Goal: Feedback & Contribution: Leave review/rating

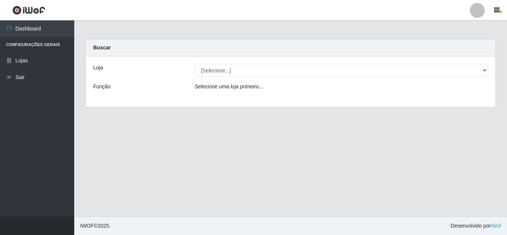
click at [250, 82] on div "Loja [Selecione...] Queiroz Atacadão - Mossoró Função Selecione uma loja primei…" at bounding box center [291, 81] width 410 height 50
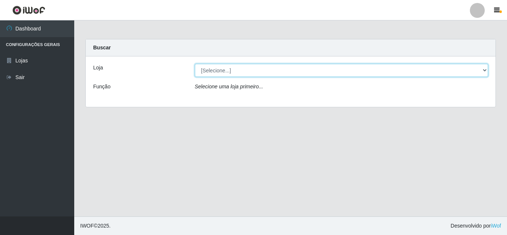
click at [245, 72] on select "[Selecione...] Queiroz Atacadão - [GEOGRAPHIC_DATA]" at bounding box center [342, 70] width 294 height 13
select select "225"
click at [195, 64] on select "[Selecione...] Queiroz Atacadão - [GEOGRAPHIC_DATA]" at bounding box center [342, 70] width 294 height 13
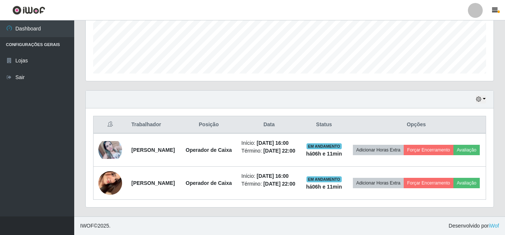
scroll to position [219, 0]
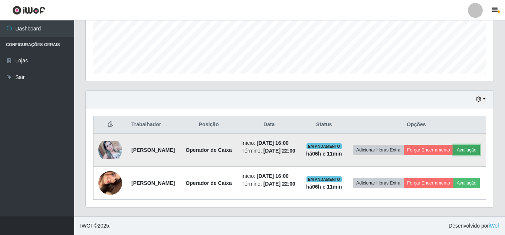
click at [454, 145] on button "Avaliação" at bounding box center [467, 150] width 26 height 10
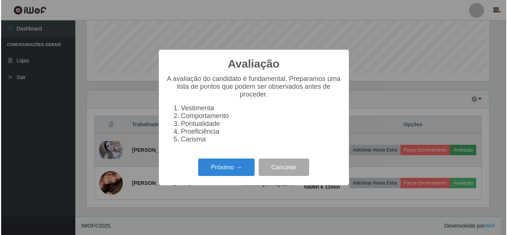
scroll to position [154, 404]
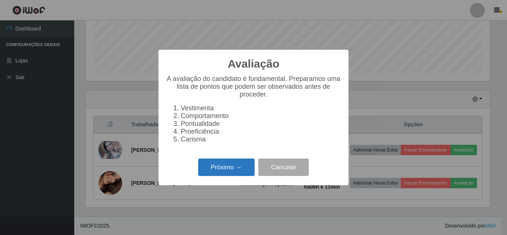
click at [230, 175] on button "Próximo →" at bounding box center [226, 167] width 56 height 17
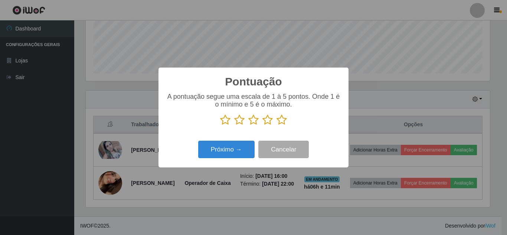
scroll to position [371080, 370830]
click at [283, 123] on icon at bounding box center [282, 119] width 10 height 11
click at [277, 125] on input "radio" at bounding box center [277, 125] width 0 height 0
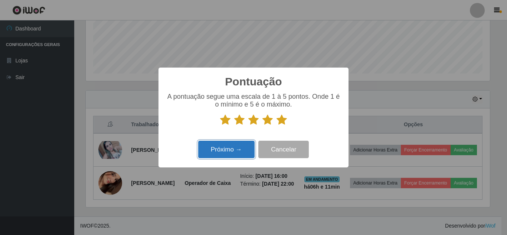
click at [228, 154] on button "Próximo →" at bounding box center [226, 149] width 56 height 17
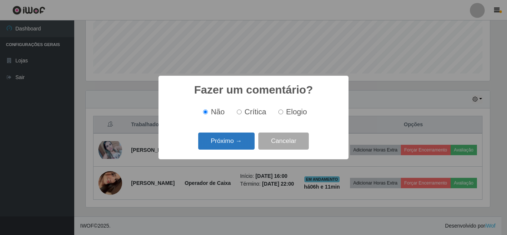
click at [235, 143] on button "Próximo →" at bounding box center [226, 141] width 56 height 17
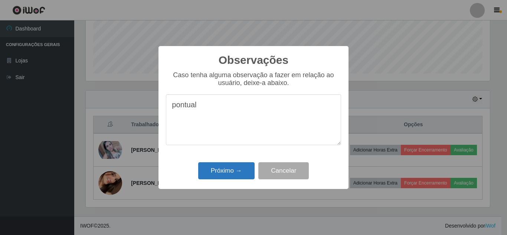
type textarea "pontual"
click at [229, 172] on button "Próximo →" at bounding box center [226, 170] width 56 height 17
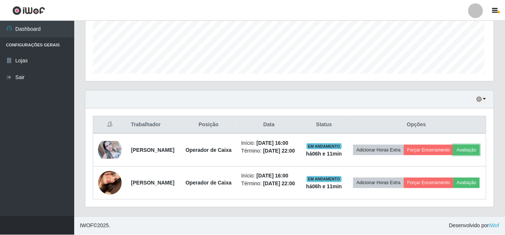
scroll to position [154, 408]
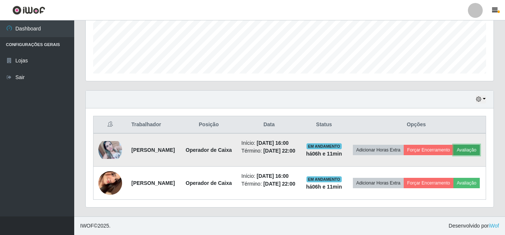
click at [454, 145] on button "Avaliação" at bounding box center [467, 150] width 26 height 10
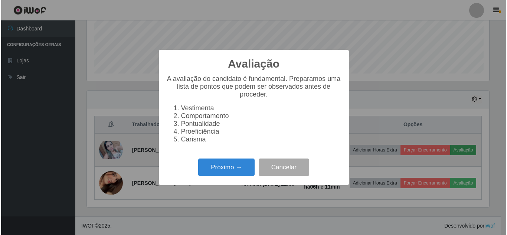
scroll to position [154, 404]
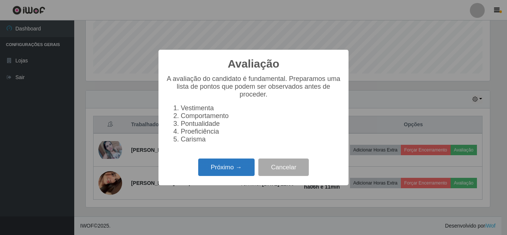
click at [217, 172] on button "Próximo →" at bounding box center [226, 167] width 56 height 17
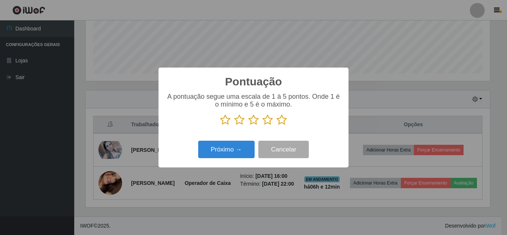
click at [283, 120] on icon at bounding box center [282, 119] width 10 height 11
click at [277, 125] on input "radio" at bounding box center [277, 125] width 0 height 0
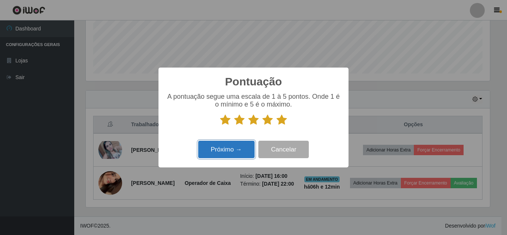
click at [237, 153] on button "Próximo →" at bounding box center [226, 149] width 56 height 17
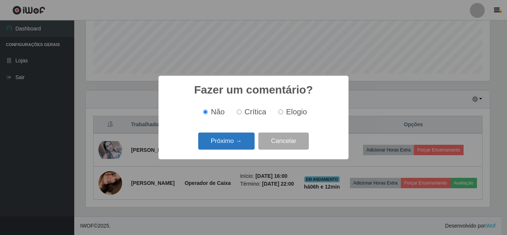
click at [239, 139] on button "Próximo →" at bounding box center [226, 141] width 56 height 17
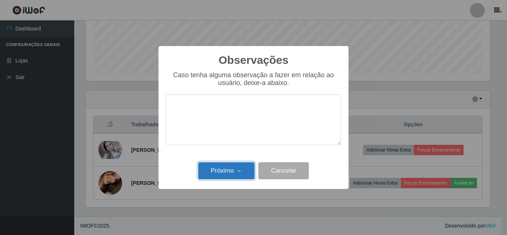
click at [225, 174] on button "Próximo →" at bounding box center [226, 170] width 56 height 17
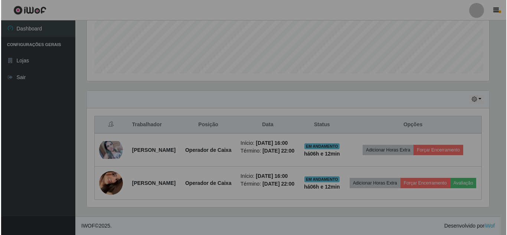
scroll to position [154, 408]
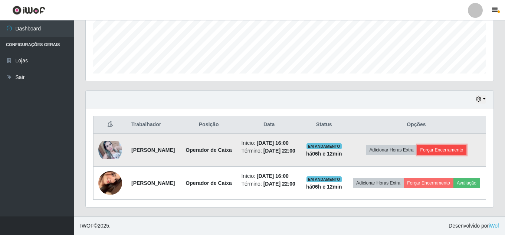
click at [444, 145] on button "Forçar Encerramento" at bounding box center [442, 150] width 50 height 10
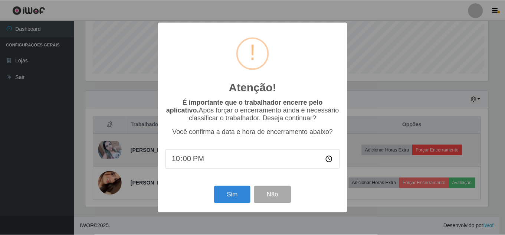
scroll to position [154, 404]
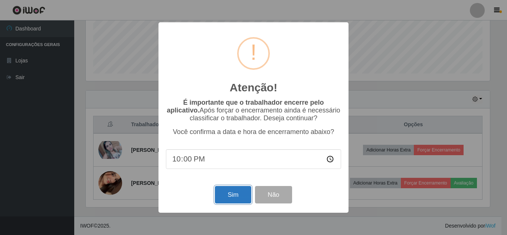
click at [238, 203] on button "Sim" at bounding box center [233, 194] width 36 height 17
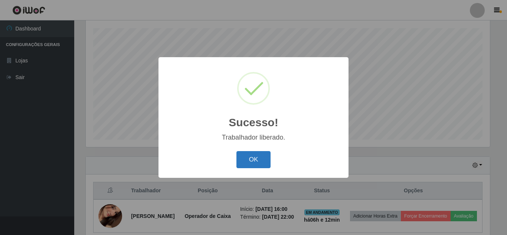
click at [250, 164] on button "OK" at bounding box center [253, 159] width 35 height 17
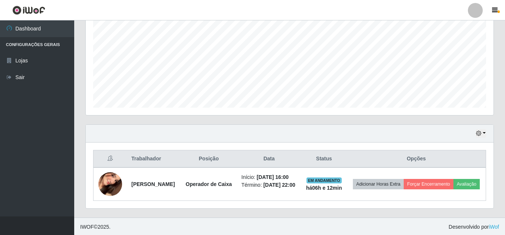
scroll to position [164, 0]
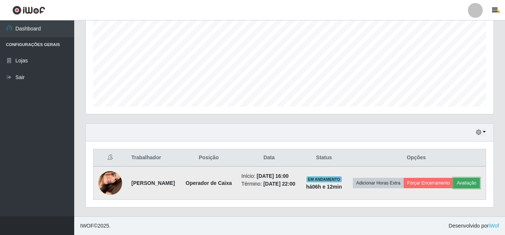
click at [454, 188] on button "Avaliação" at bounding box center [467, 183] width 26 height 10
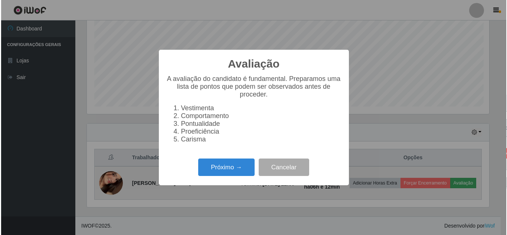
scroll to position [154, 404]
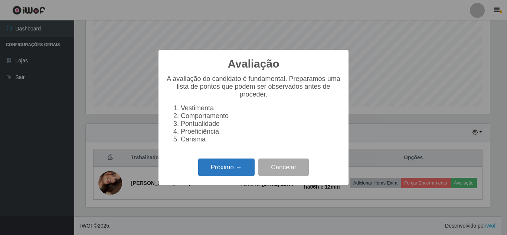
click at [227, 176] on button "Próximo →" at bounding box center [226, 167] width 56 height 17
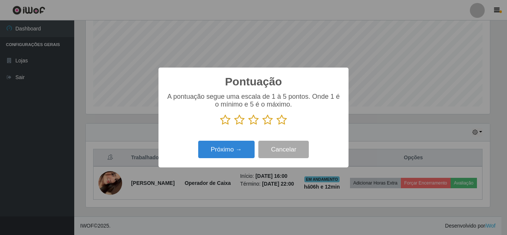
click at [280, 123] on icon at bounding box center [282, 119] width 10 height 11
click at [277, 125] on input "radio" at bounding box center [277, 125] width 0 height 0
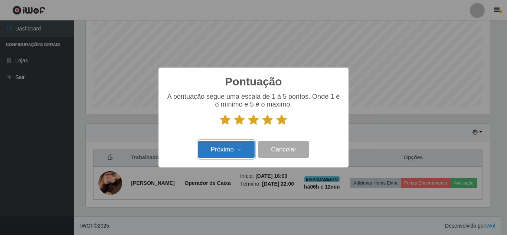
click at [234, 154] on button "Próximo →" at bounding box center [226, 149] width 56 height 17
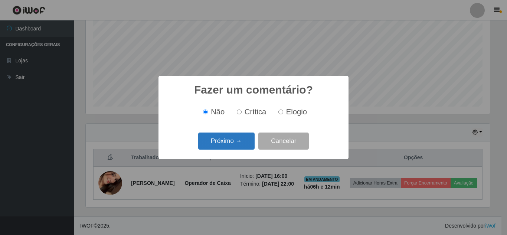
click at [219, 143] on button "Próximo →" at bounding box center [226, 141] width 56 height 17
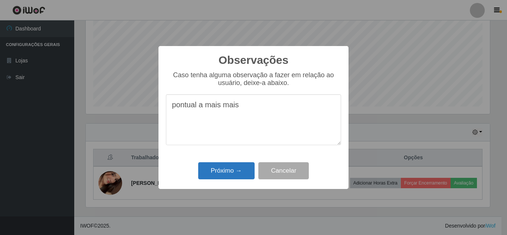
type textarea "pontual a mais mais"
click at [225, 174] on button "Próximo →" at bounding box center [226, 170] width 56 height 17
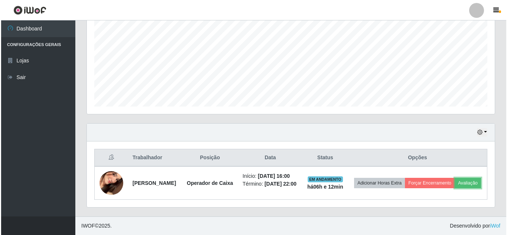
scroll to position [154, 408]
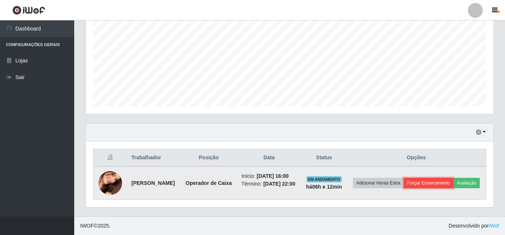
click at [450, 178] on button "Forçar Encerramento" at bounding box center [429, 183] width 50 height 10
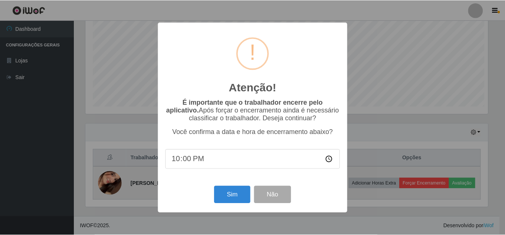
scroll to position [154, 404]
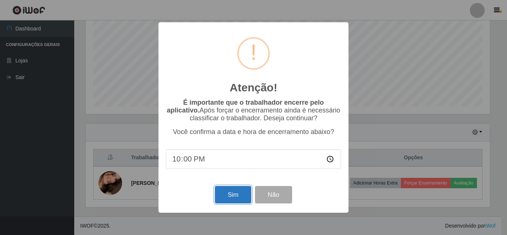
click at [238, 195] on button "Sim" at bounding box center [233, 194] width 36 height 17
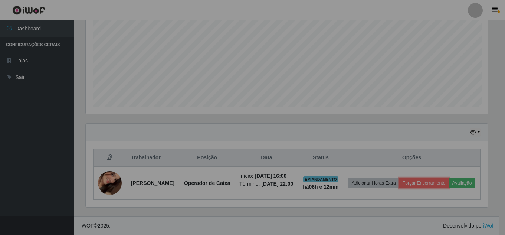
scroll to position [154, 408]
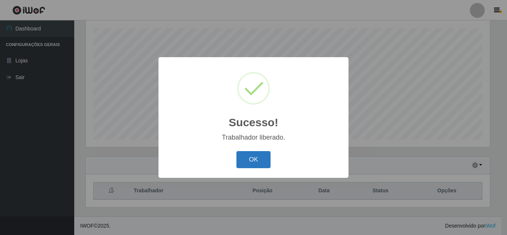
click at [250, 161] on button "OK" at bounding box center [253, 159] width 35 height 17
